Goal: Task Accomplishment & Management: Use online tool/utility

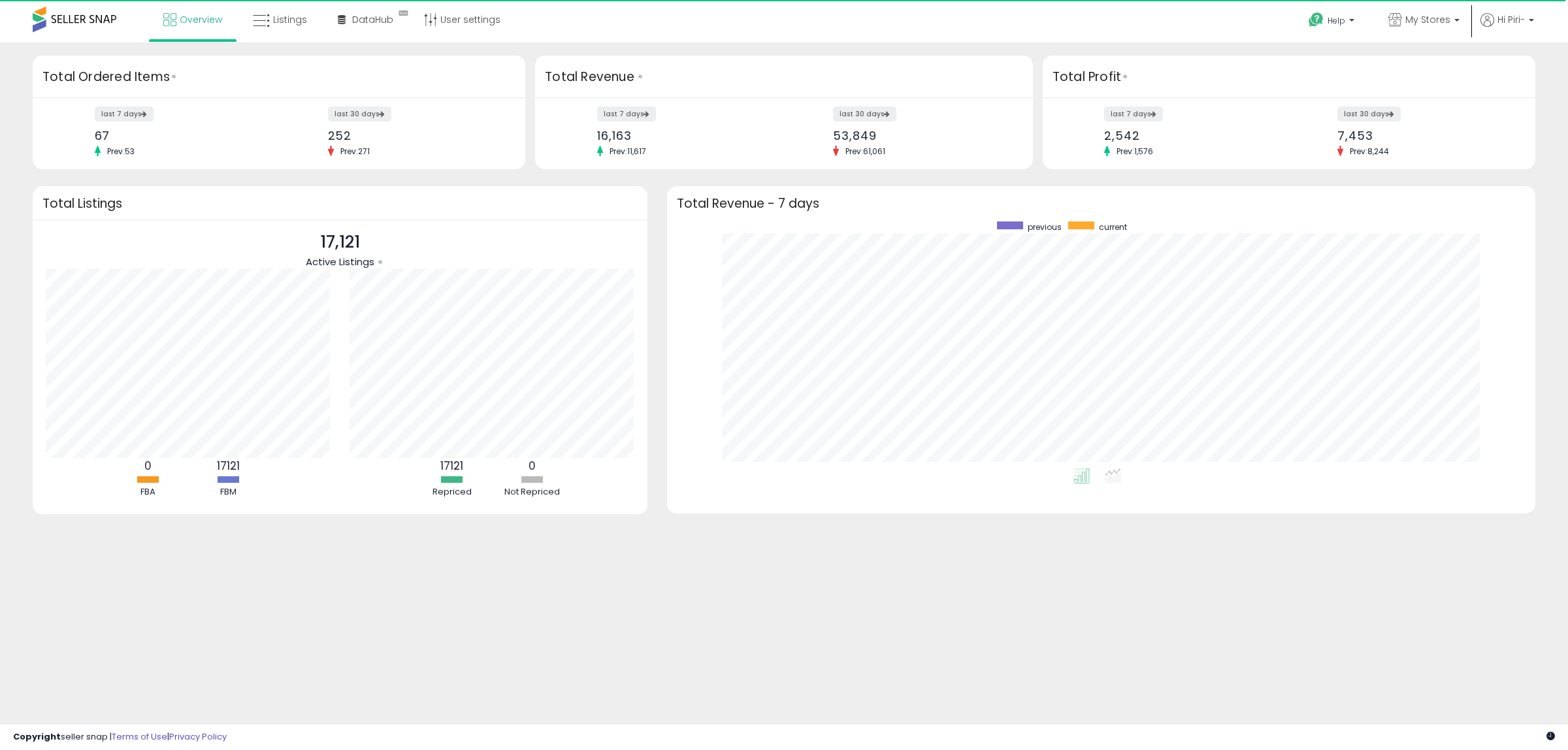
scroll to position [247, 843]
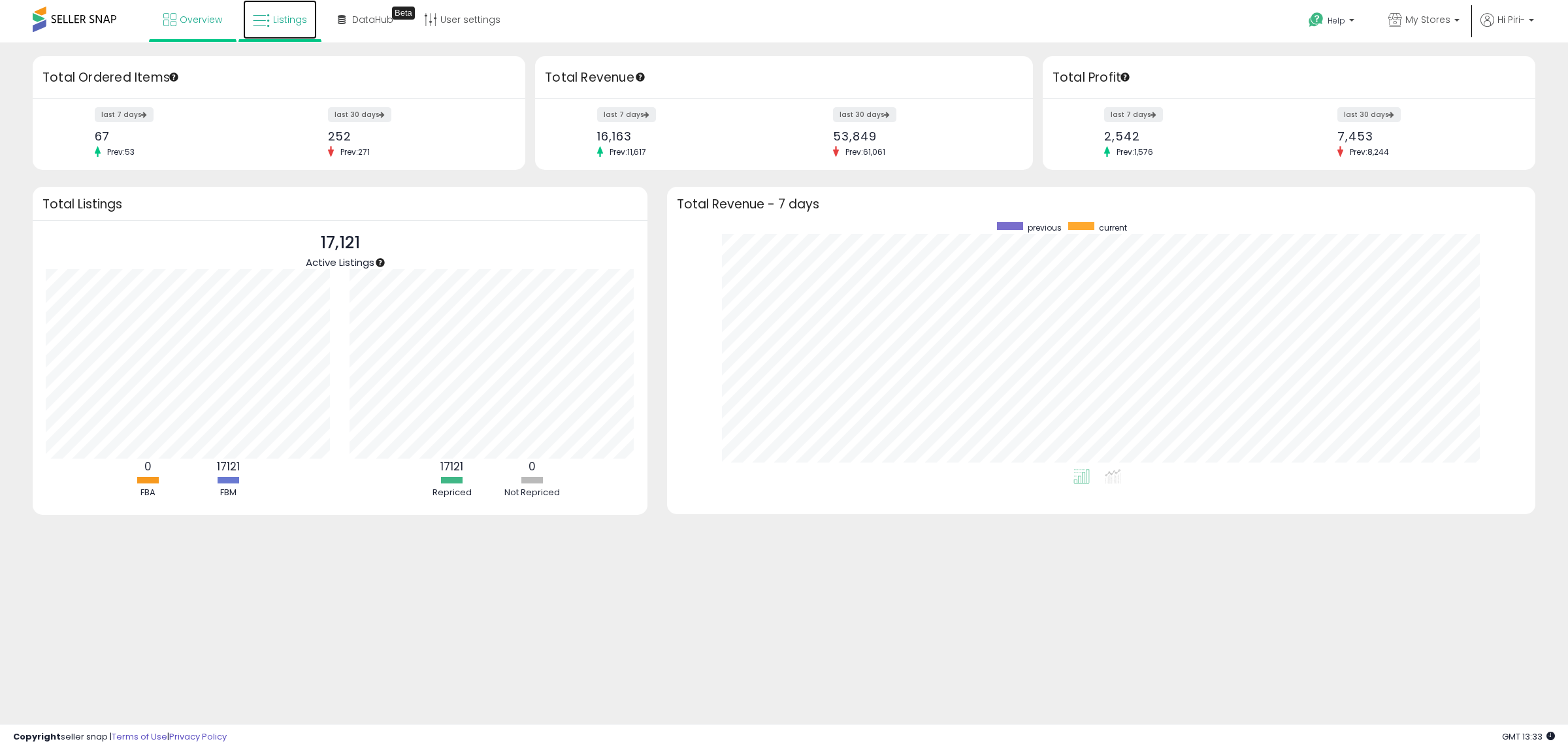
click at [278, 21] on span "Listings" at bounding box center [290, 20] width 34 height 13
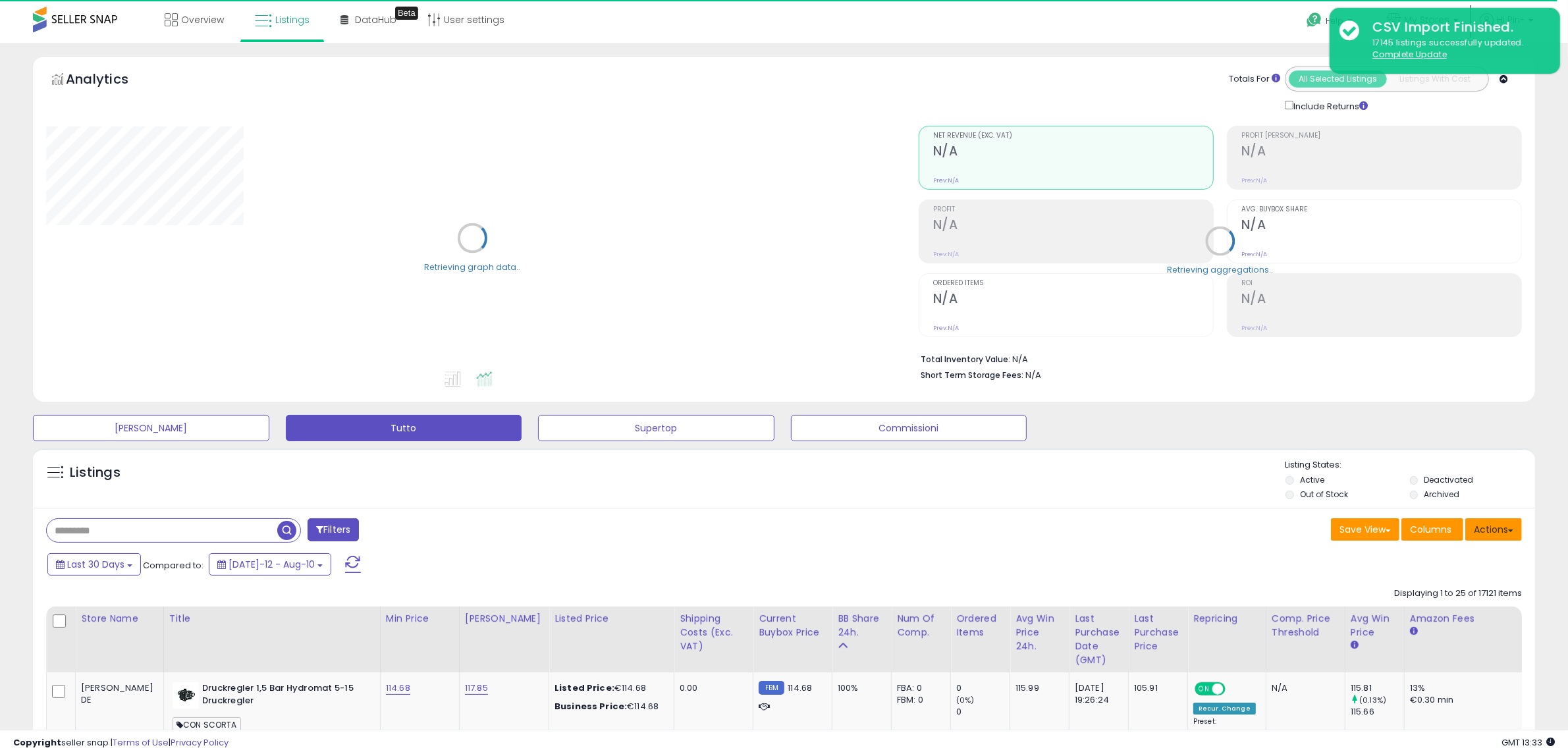
click at [1506, 533] on button "Actions" at bounding box center [1494, 529] width 57 height 22
click at [1436, 594] on link "Export Visible Columns" at bounding box center [1440, 590] width 144 height 21
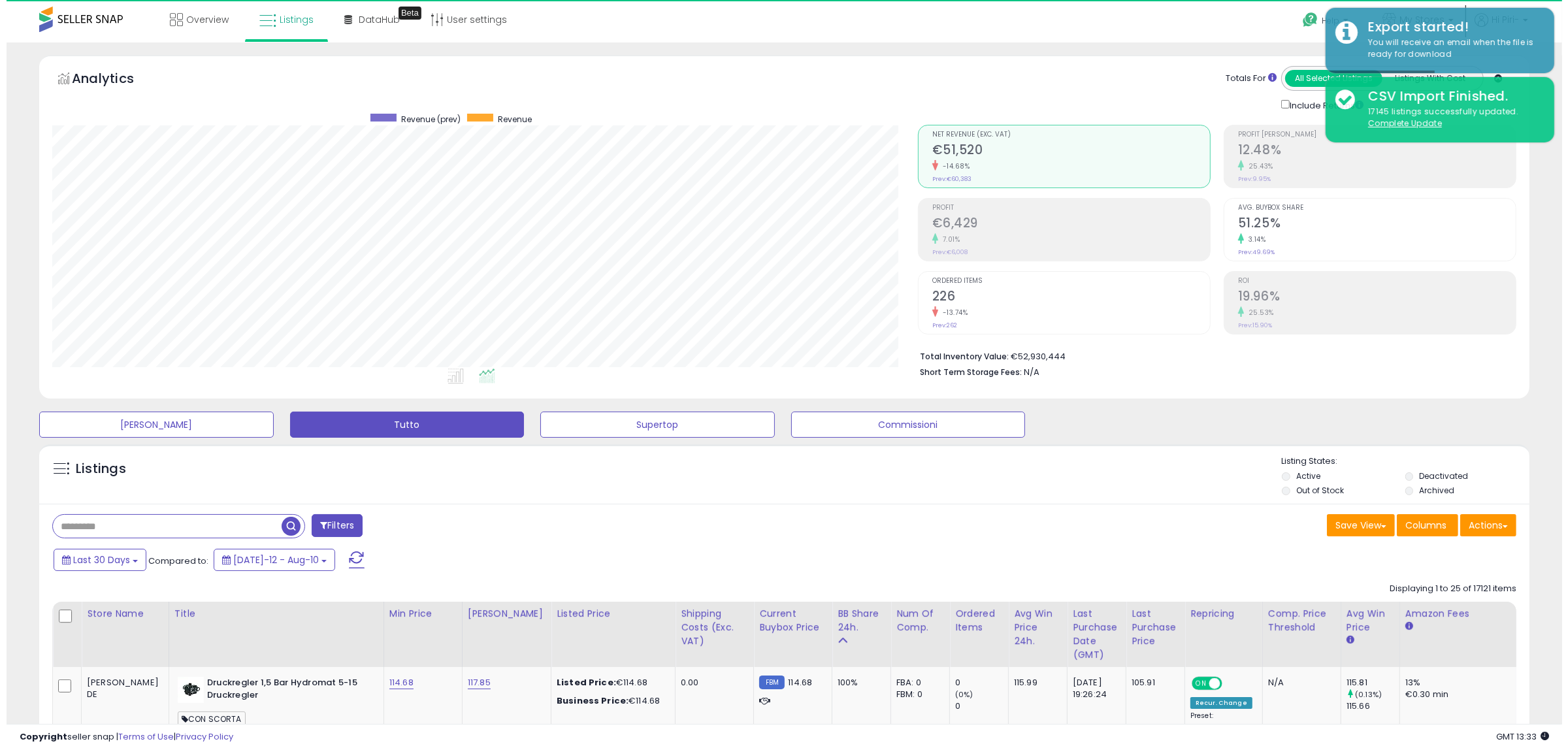
scroll to position [268, 866]
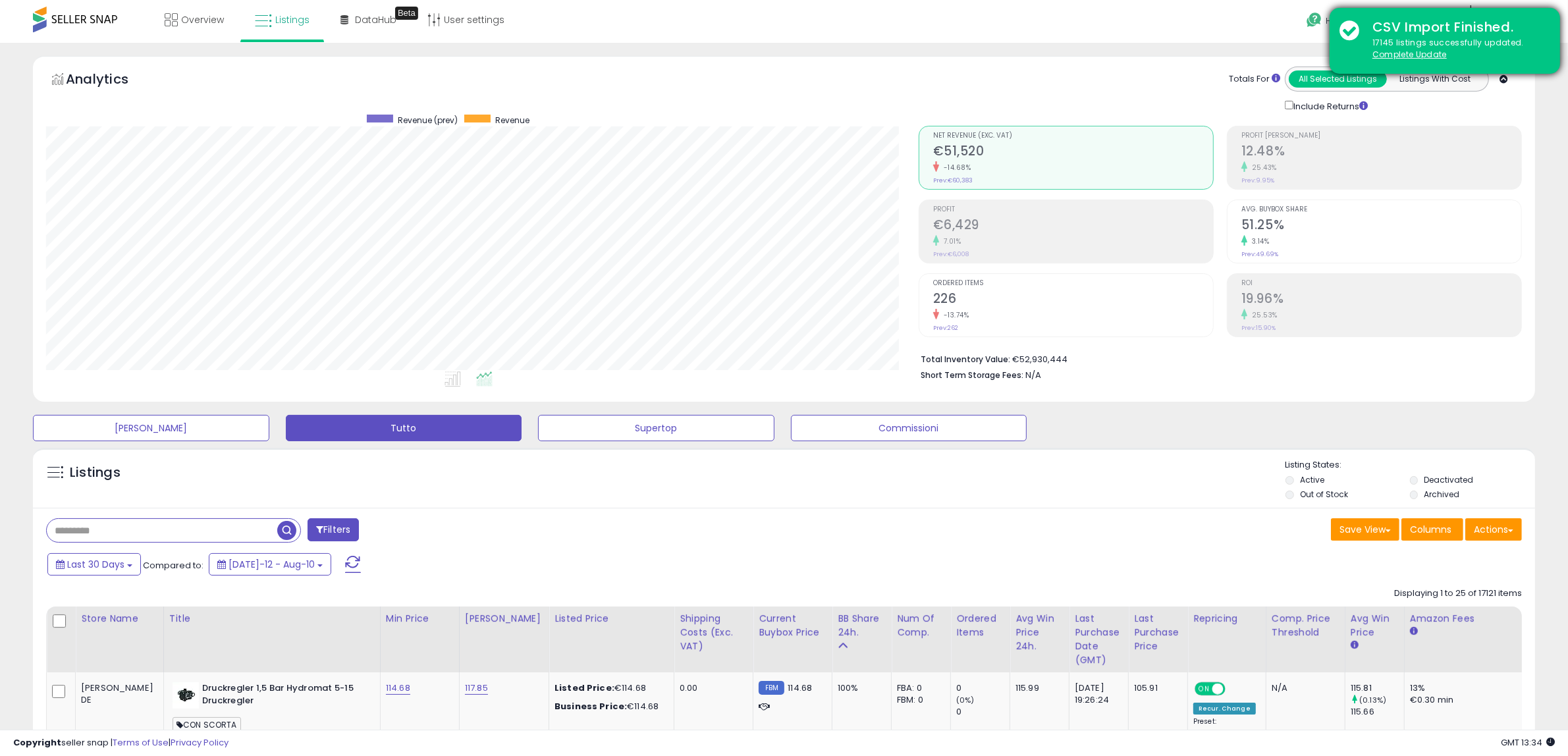
click at [1351, 29] on div "CSV Import Finished. 17145 listings successfully updated. Complete Update" at bounding box center [1445, 40] width 230 height 66
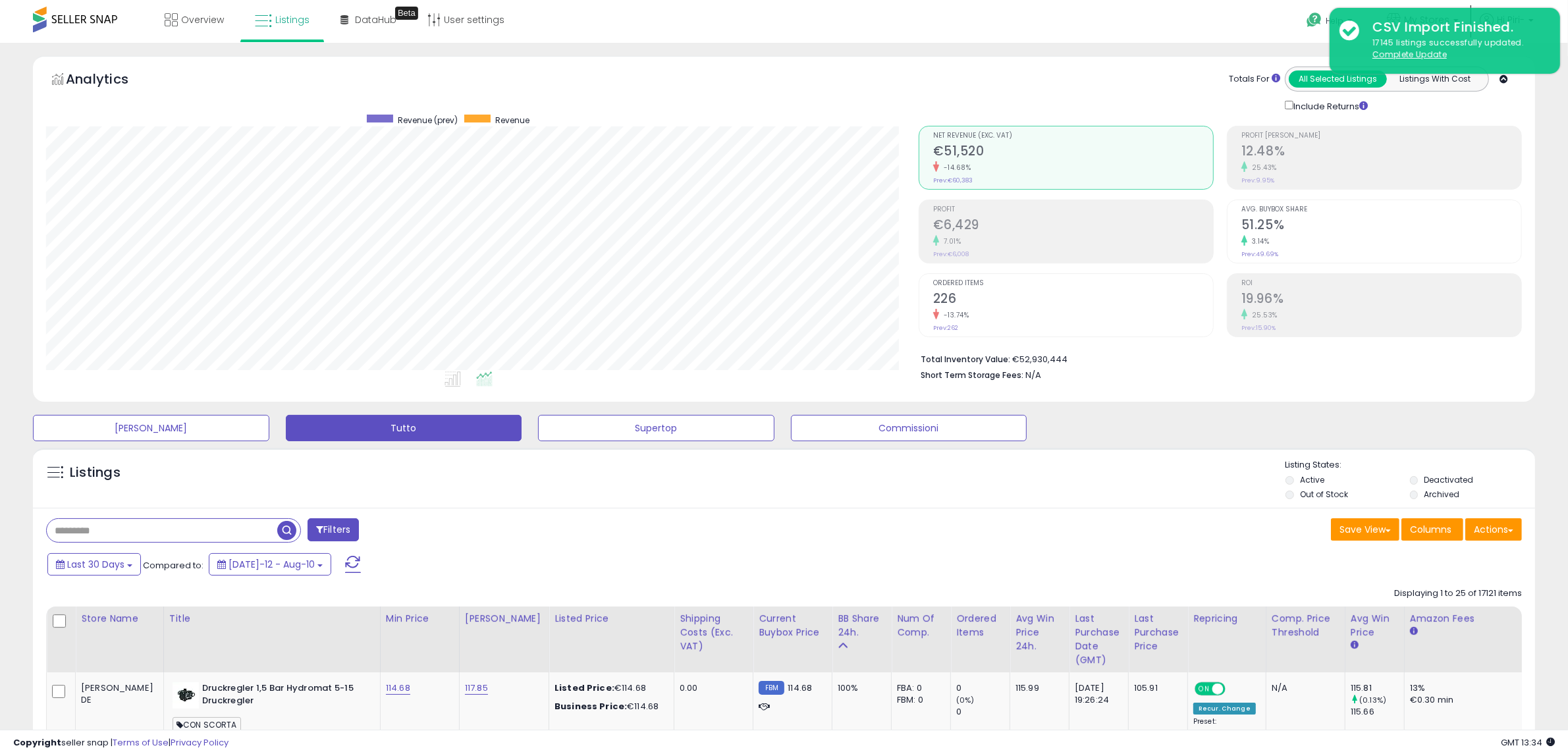
click at [1509, 217] on div "Avg. Buybox Share 51.25% 3.14% Prev: 49.69%" at bounding box center [1381, 229] width 280 height 59
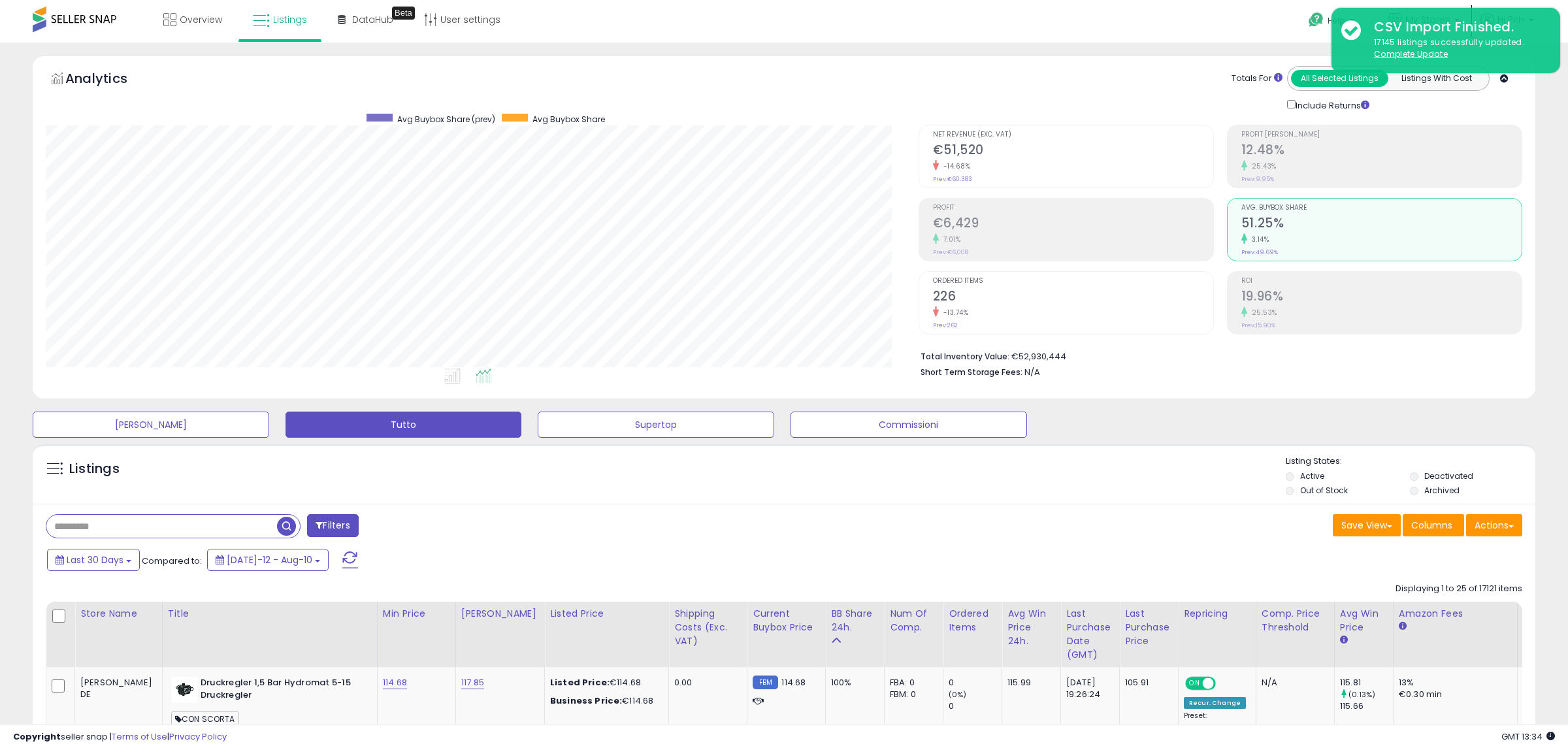
scroll to position [652735, 652359]
click at [1477, 518] on button "Actions" at bounding box center [1482, 525] width 57 height 22
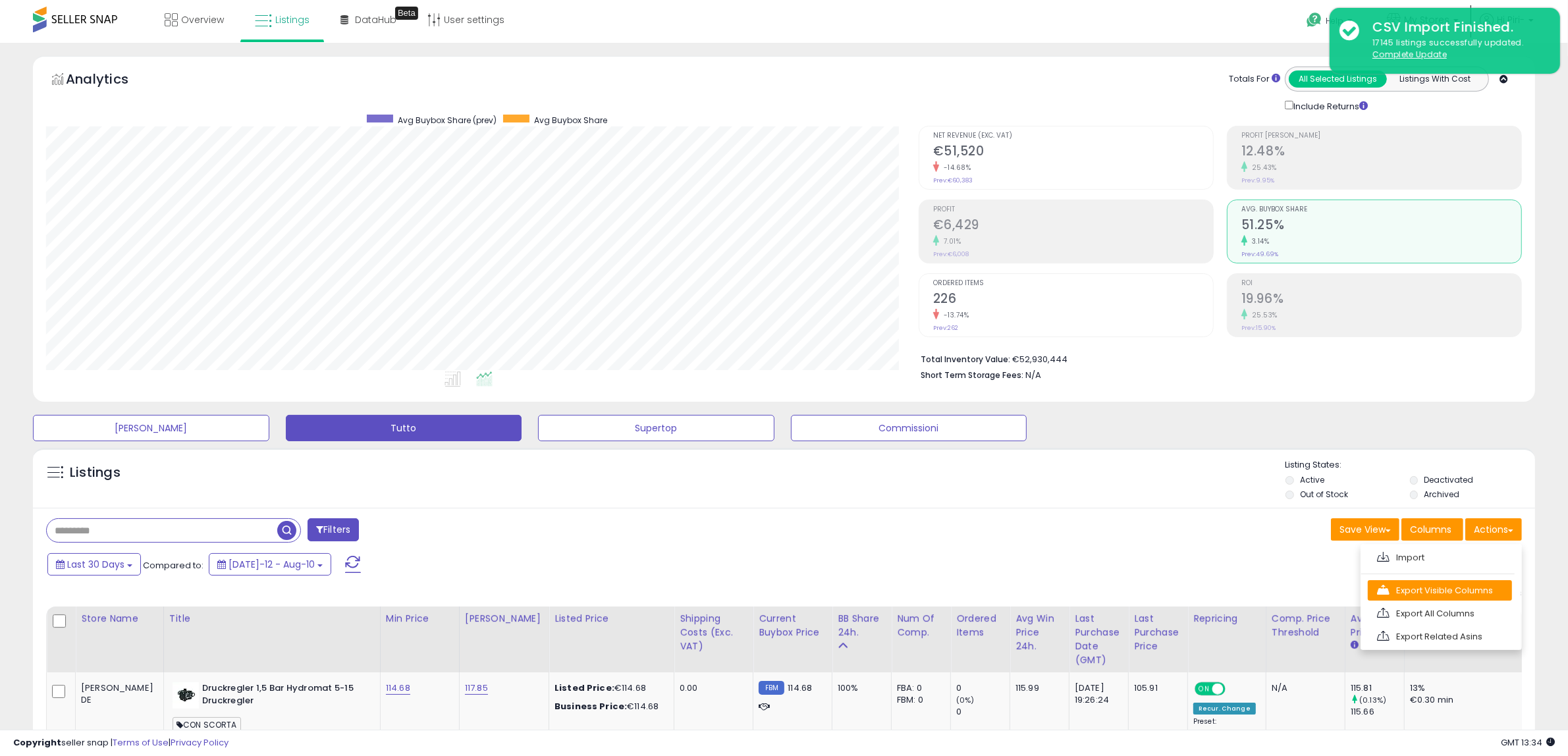
click at [1393, 586] on link "Export Visible Columns" at bounding box center [1440, 590] width 144 height 21
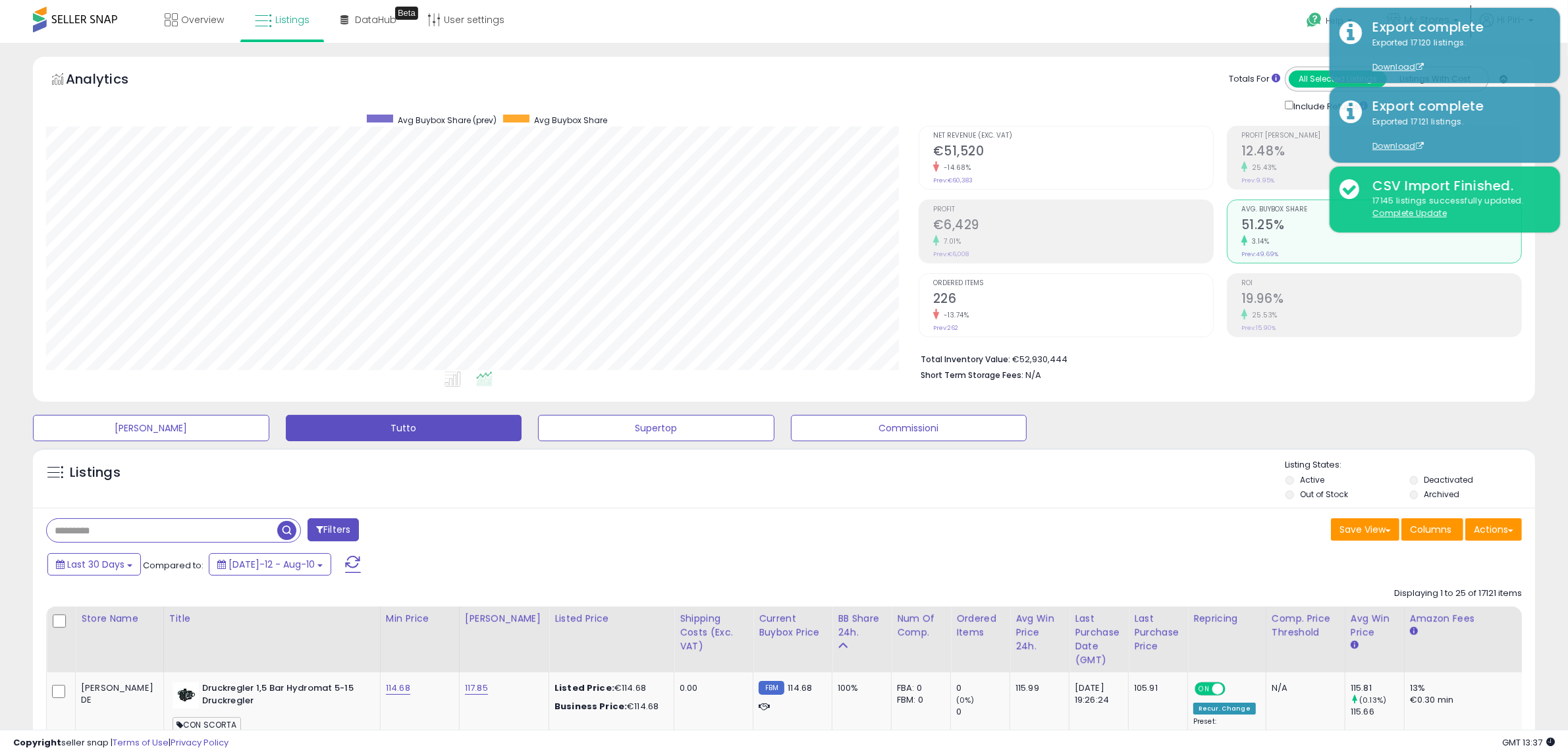
click at [1419, 478] on li "Deactivated" at bounding box center [1471, 481] width 123 height 14
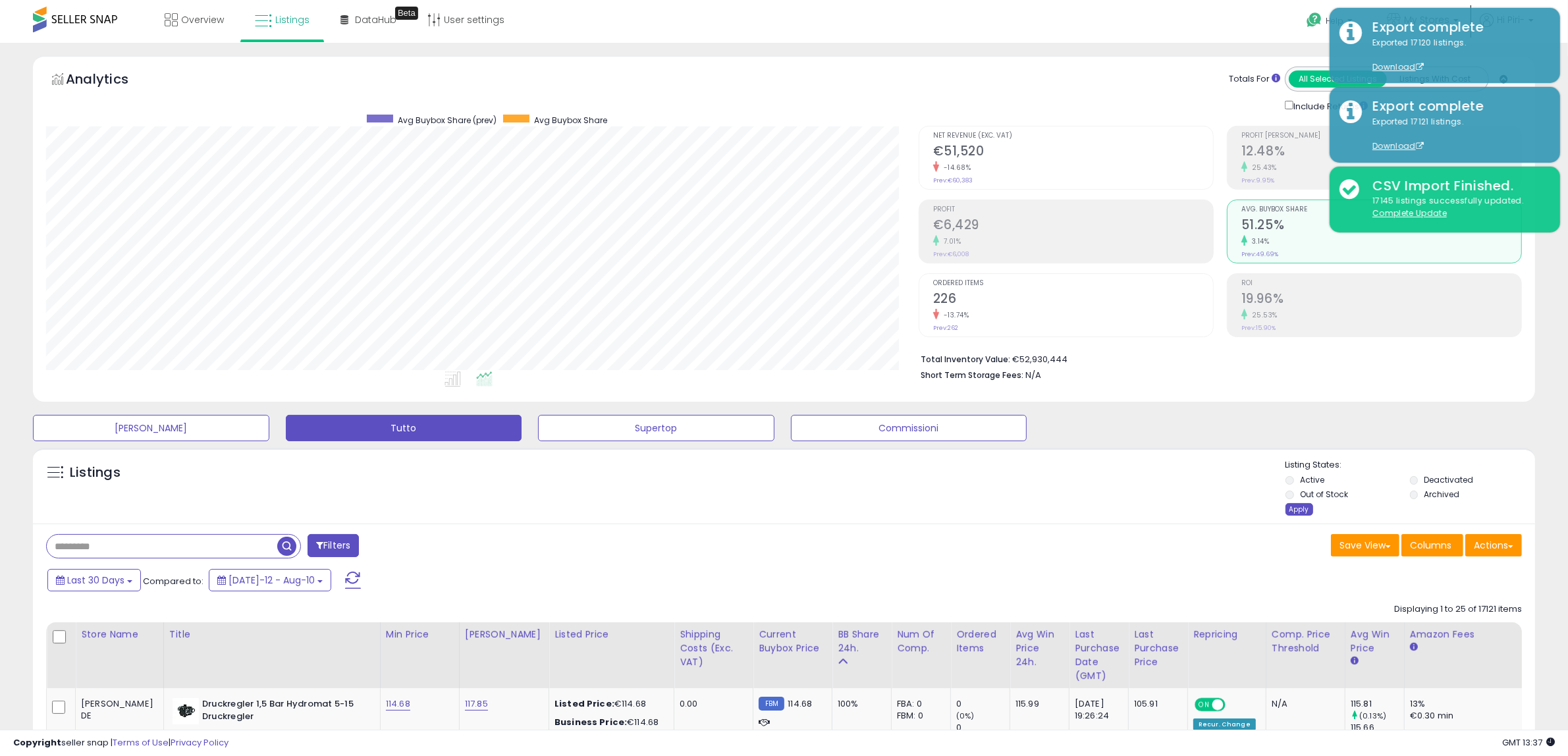
click at [1295, 508] on div "Apply" at bounding box center [1299, 509] width 28 height 13
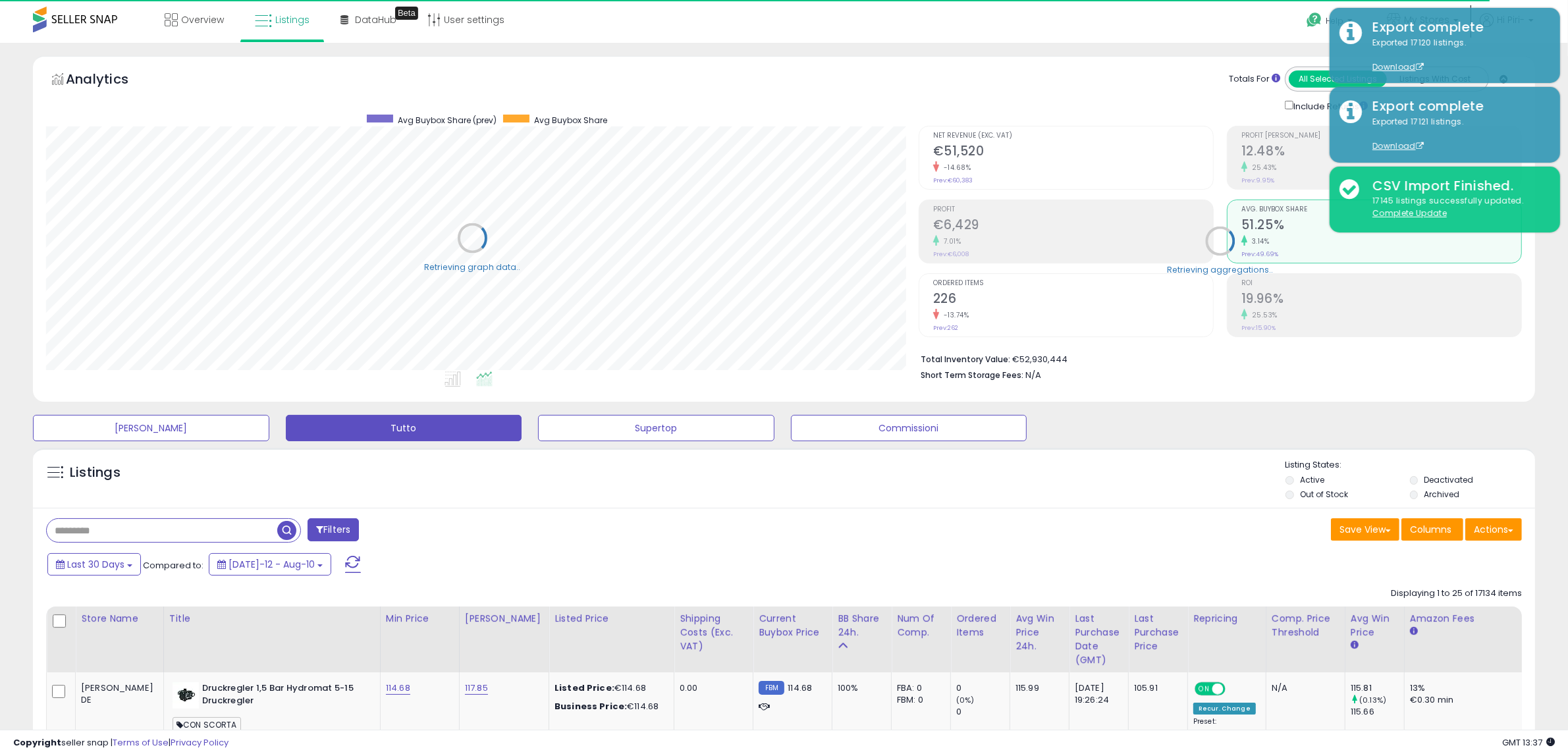
scroll to position [657957, 657625]
click at [1511, 533] on button "Actions" at bounding box center [1494, 529] width 57 height 22
click at [1426, 588] on link "Export Visible Columns" at bounding box center [1440, 590] width 144 height 21
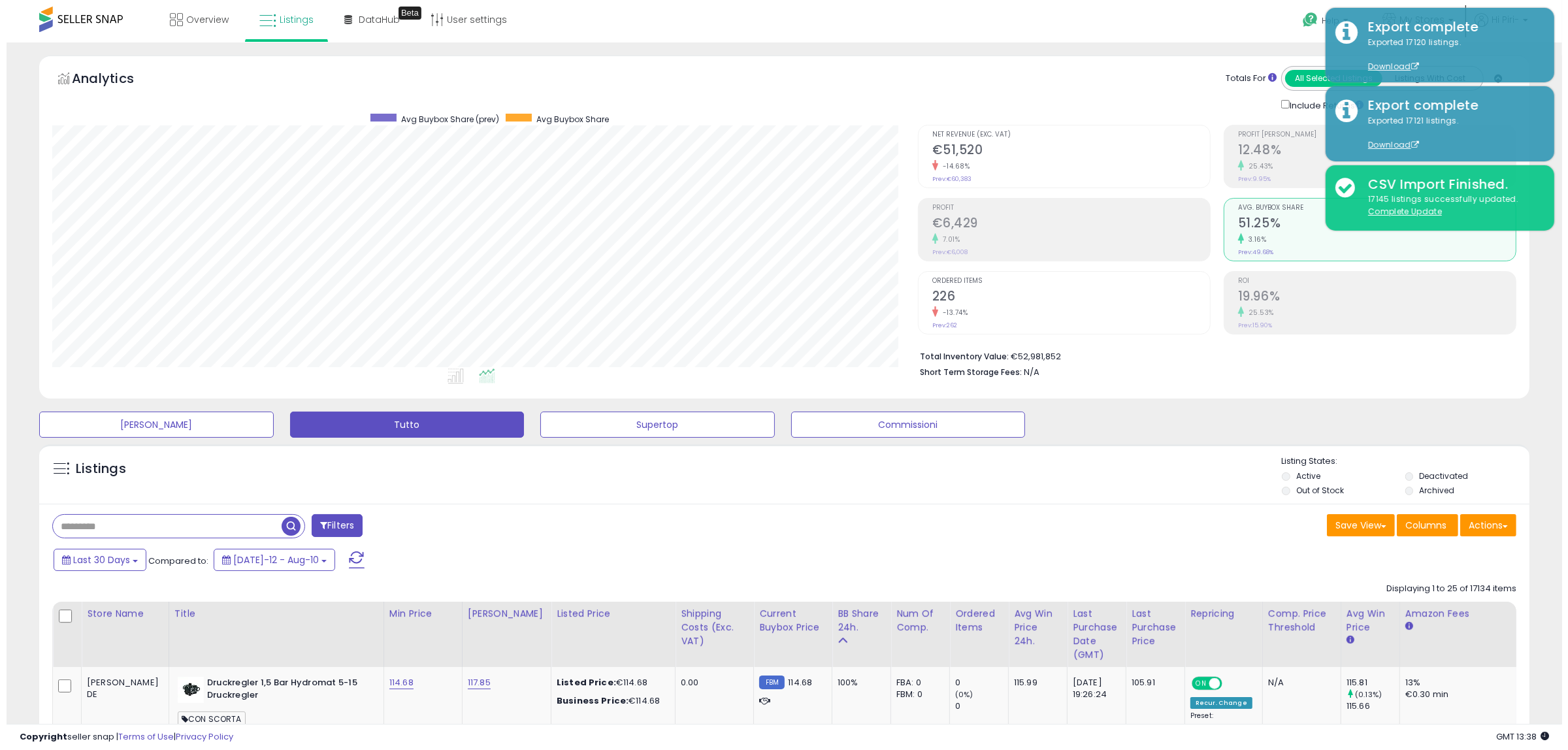
scroll to position [268, 866]
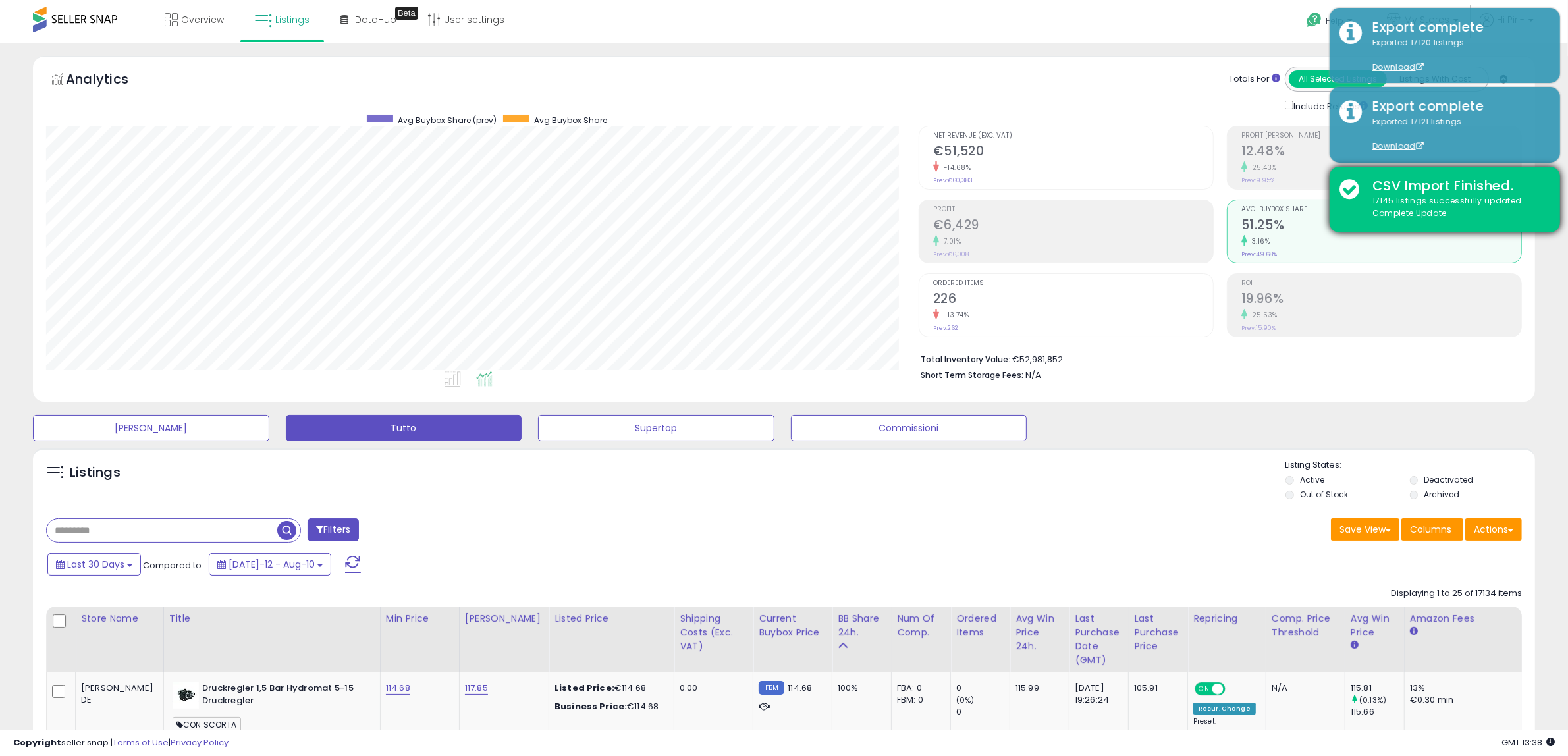
click at [1347, 184] on div "CSV Import Finished. 17145 listings successfully updated. Complete Update" at bounding box center [1445, 199] width 230 height 66
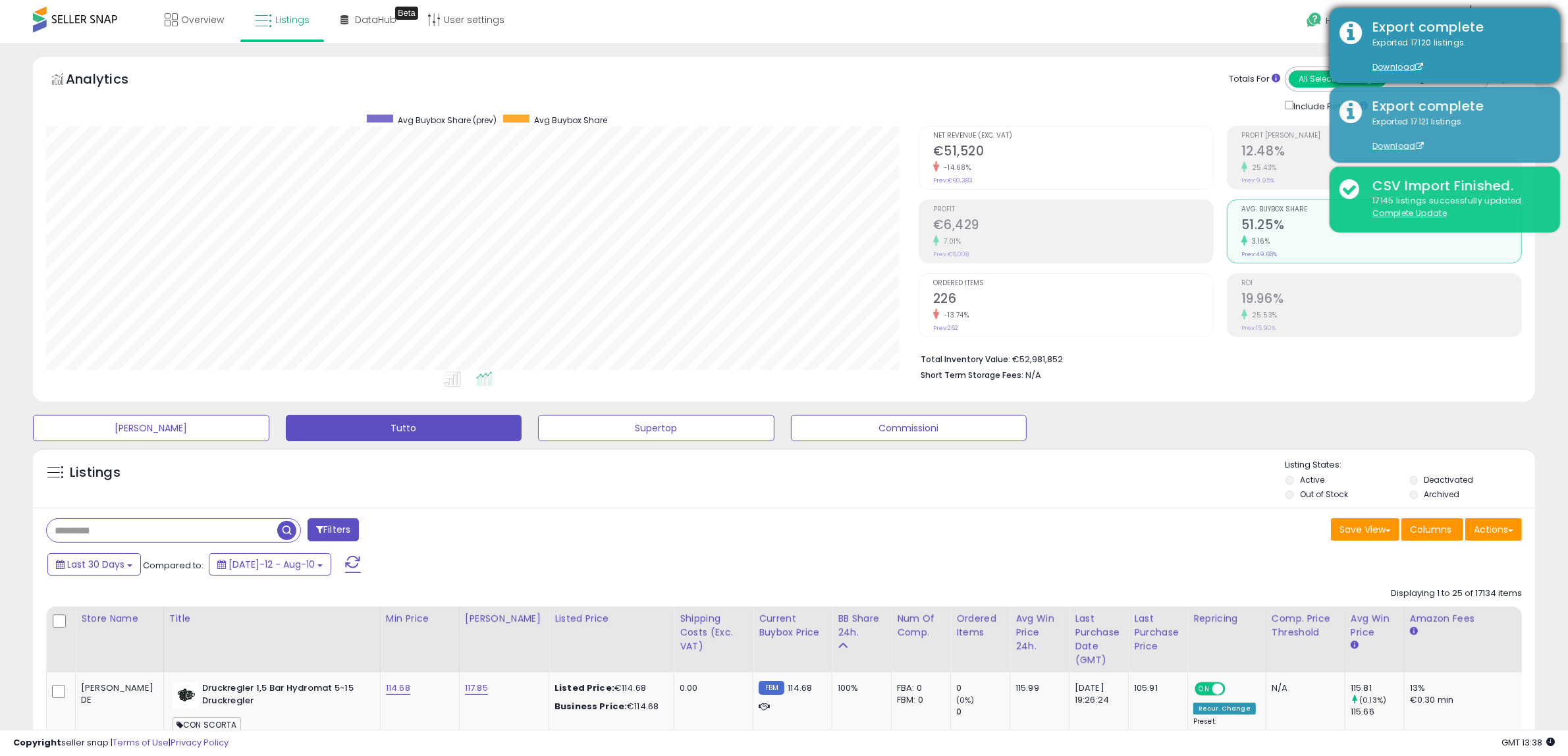
click at [1354, 28] on div "Export complete Exported 17120 listings. Download" at bounding box center [1445, 45] width 230 height 75
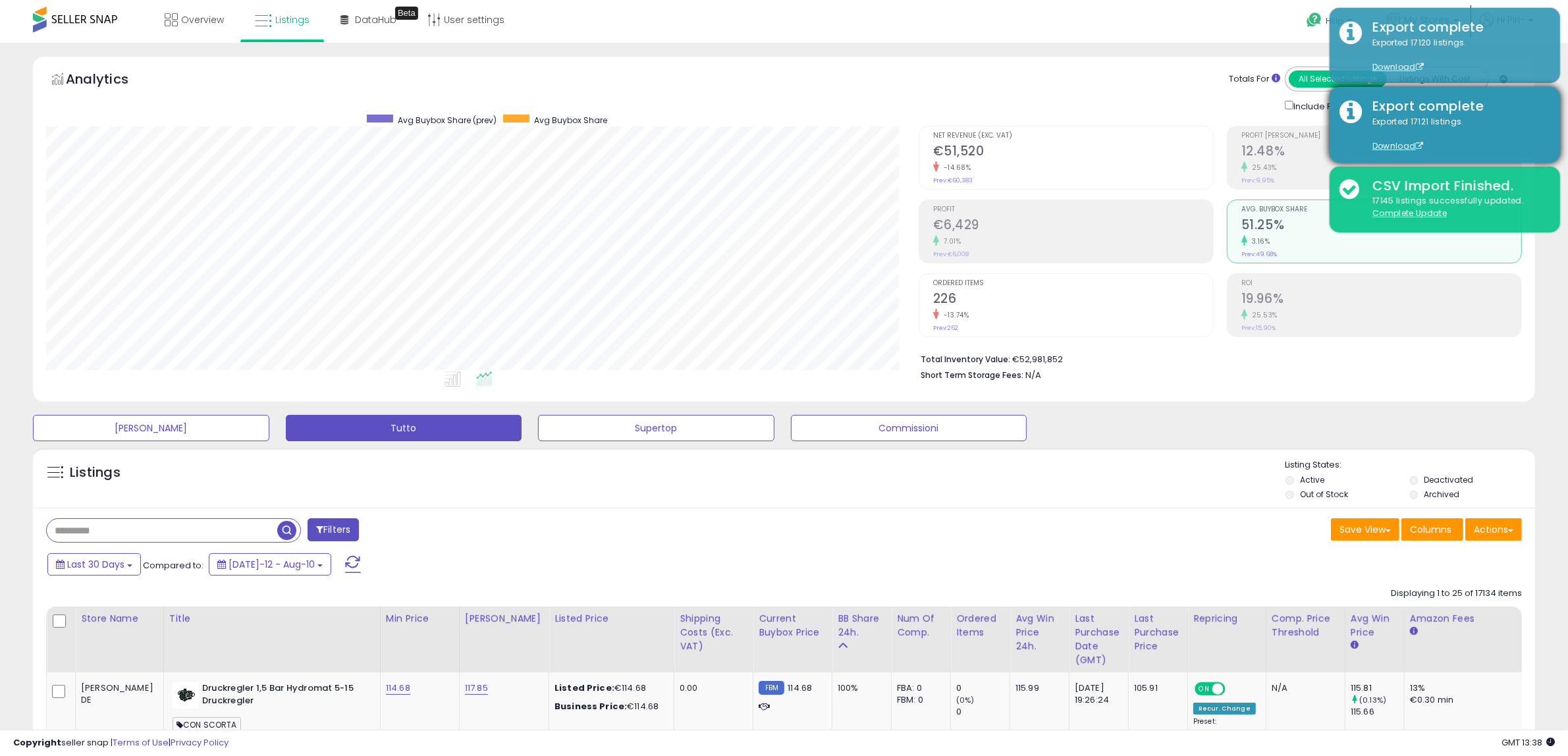
click at [1350, 110] on div "Export complete Exported 17121 listings. Download" at bounding box center [1445, 124] width 230 height 75
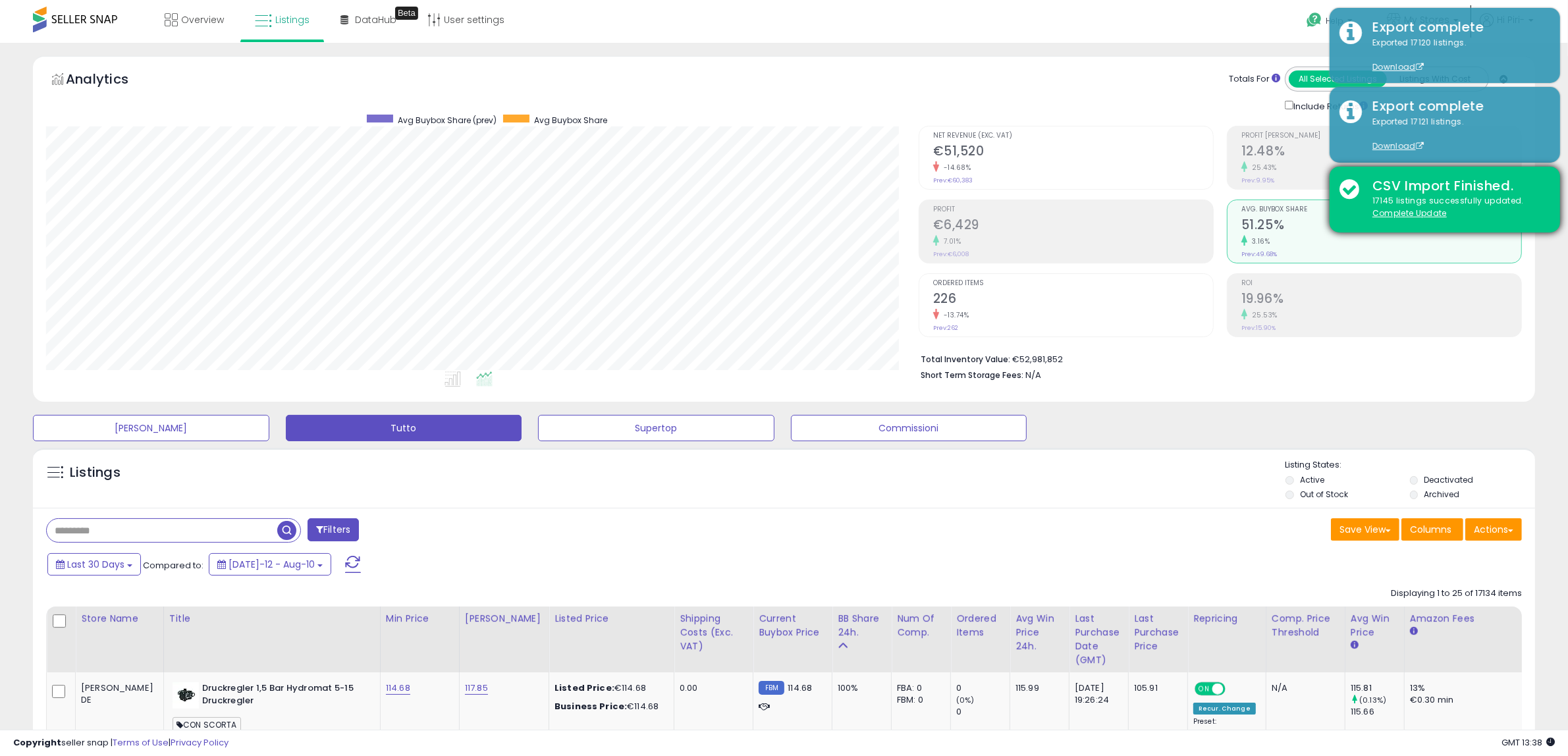
click at [1346, 188] on div "CSV Import Finished. 17145 listings successfully updated. Complete Update" at bounding box center [1445, 199] width 230 height 66
click at [1404, 208] on u "Complete Update" at bounding box center [1410, 213] width 74 height 11
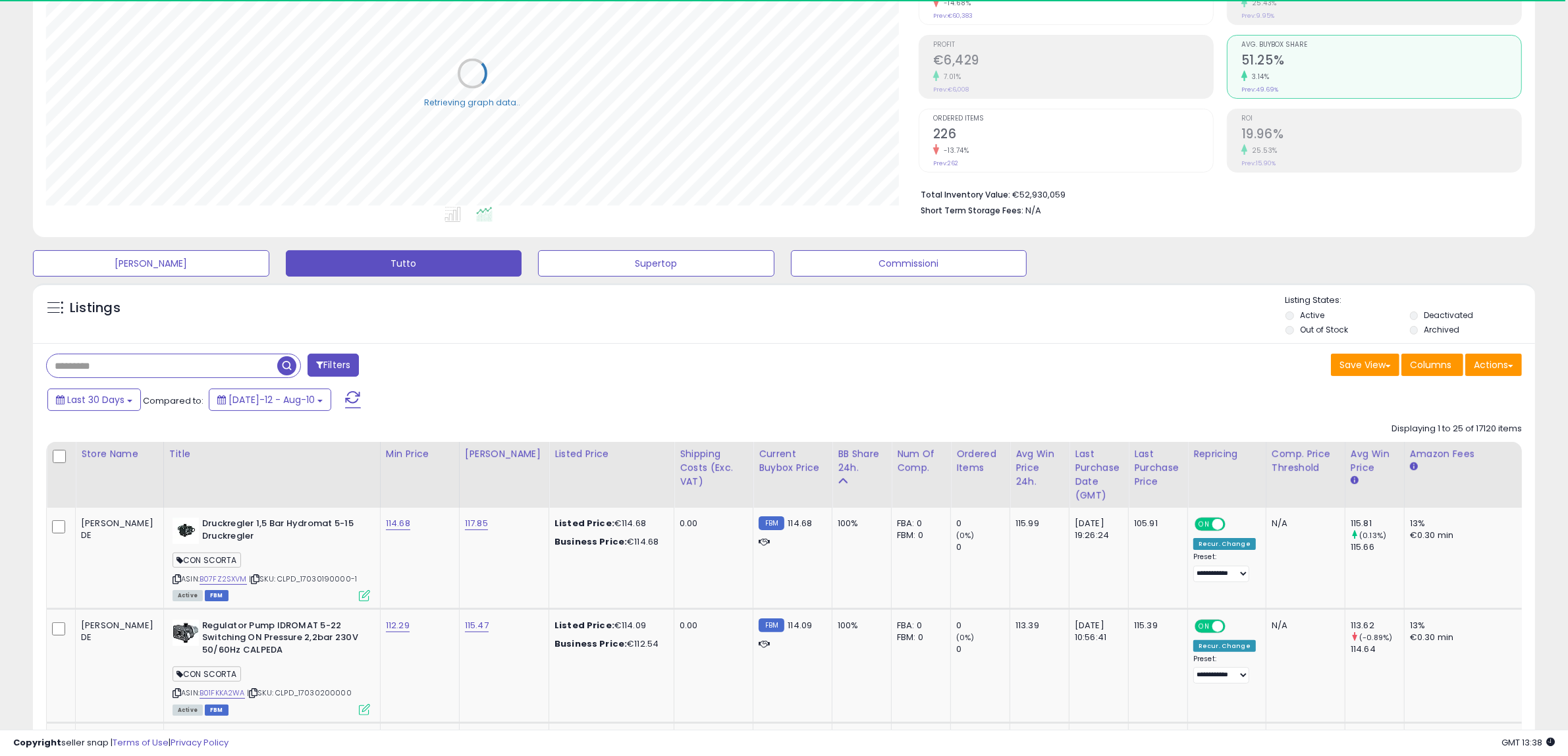
scroll to position [0, 0]
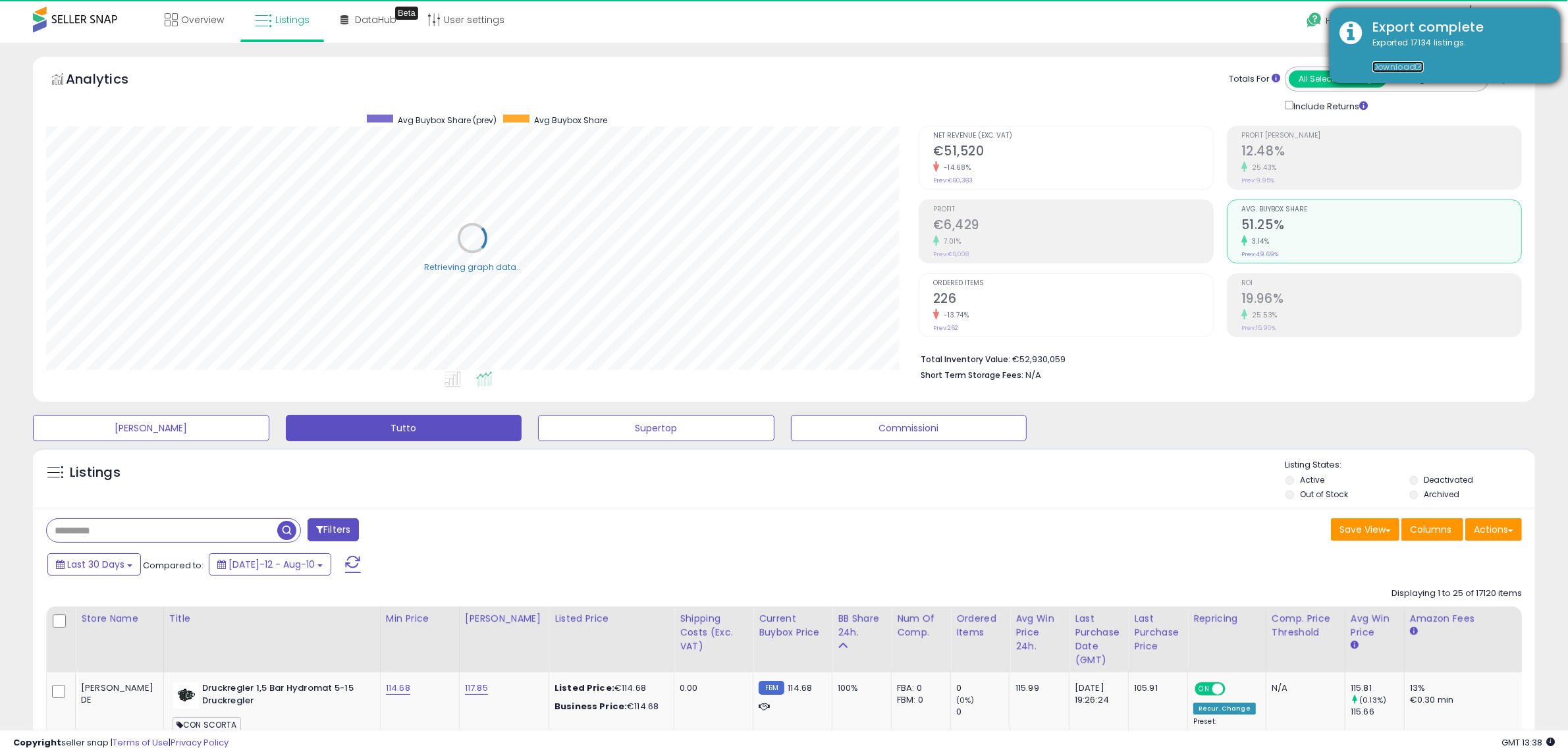
click at [1381, 66] on link "Download" at bounding box center [1398, 66] width 51 height 11
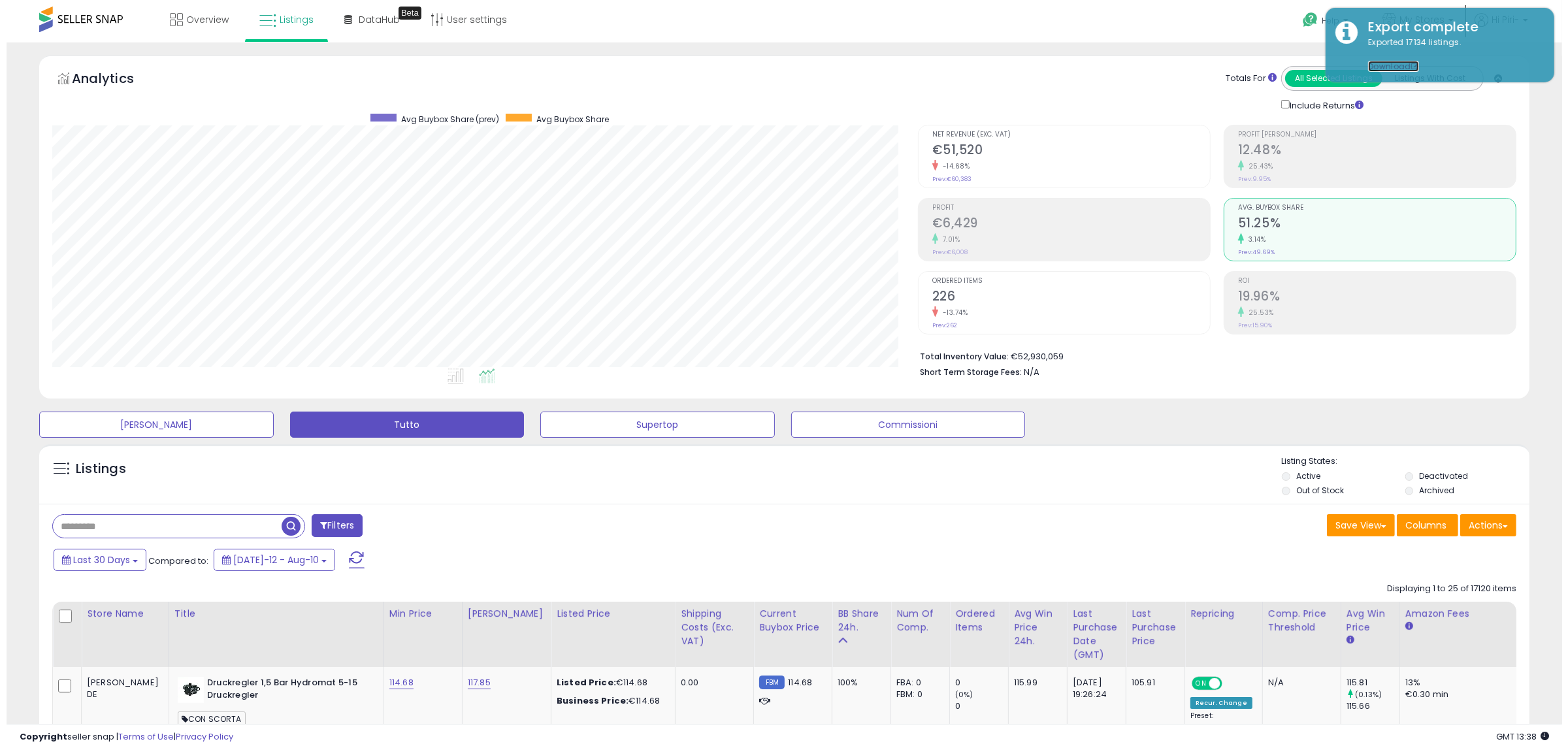
scroll to position [268, 866]
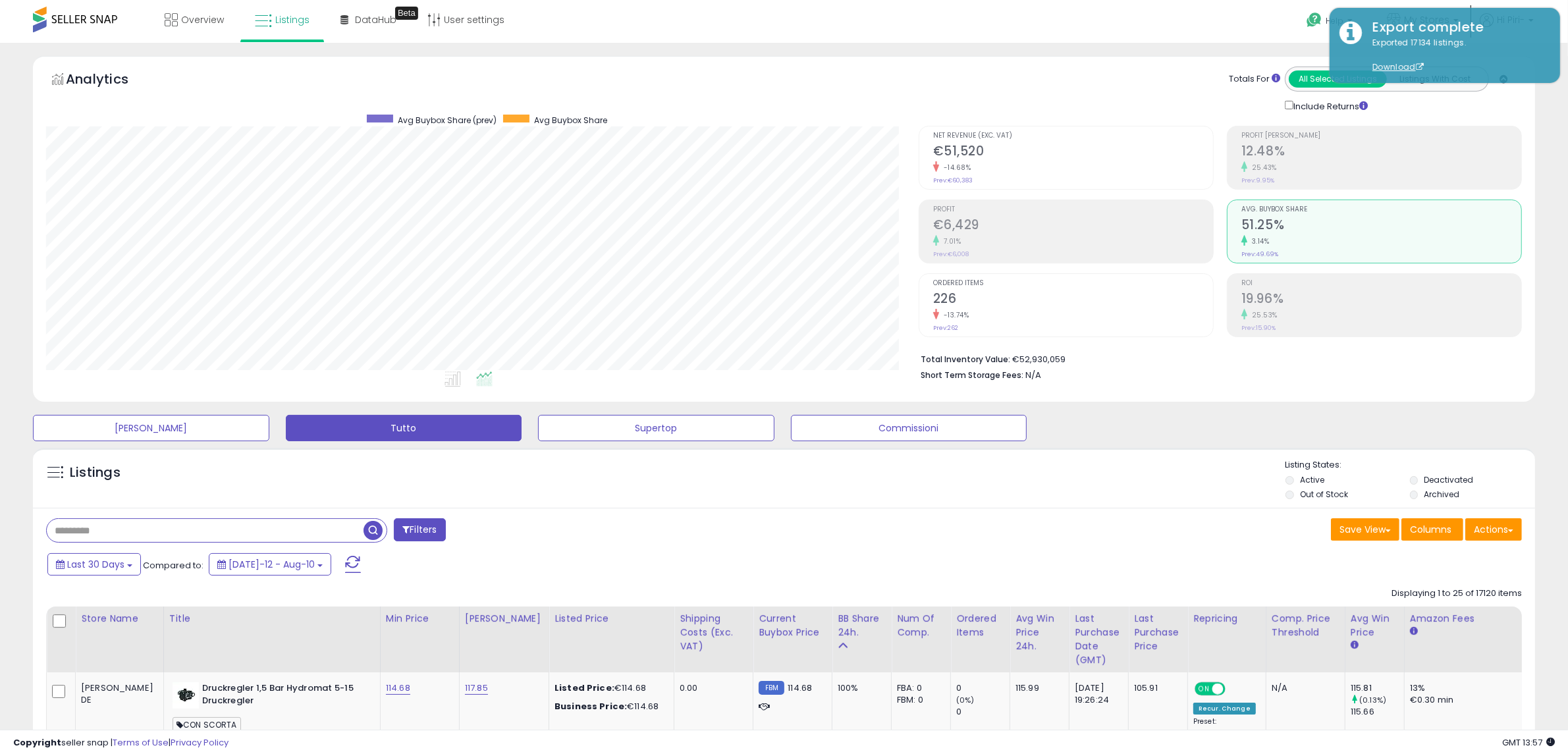
click at [159, 527] on input "text" at bounding box center [205, 530] width 316 height 23
paste input "**********"
type input "**********"
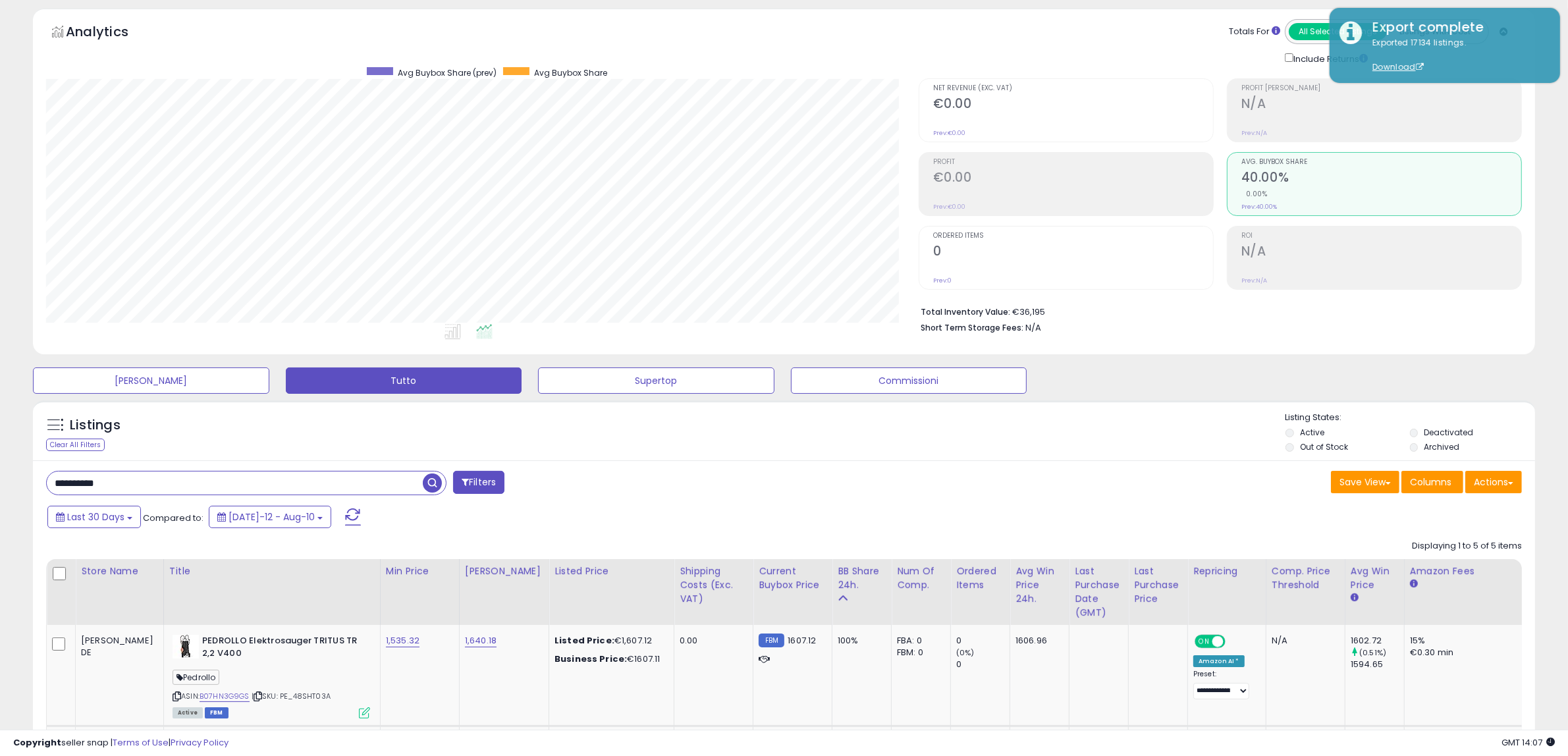
scroll to position [0, 0]
